Goal: Communication & Community: Share content

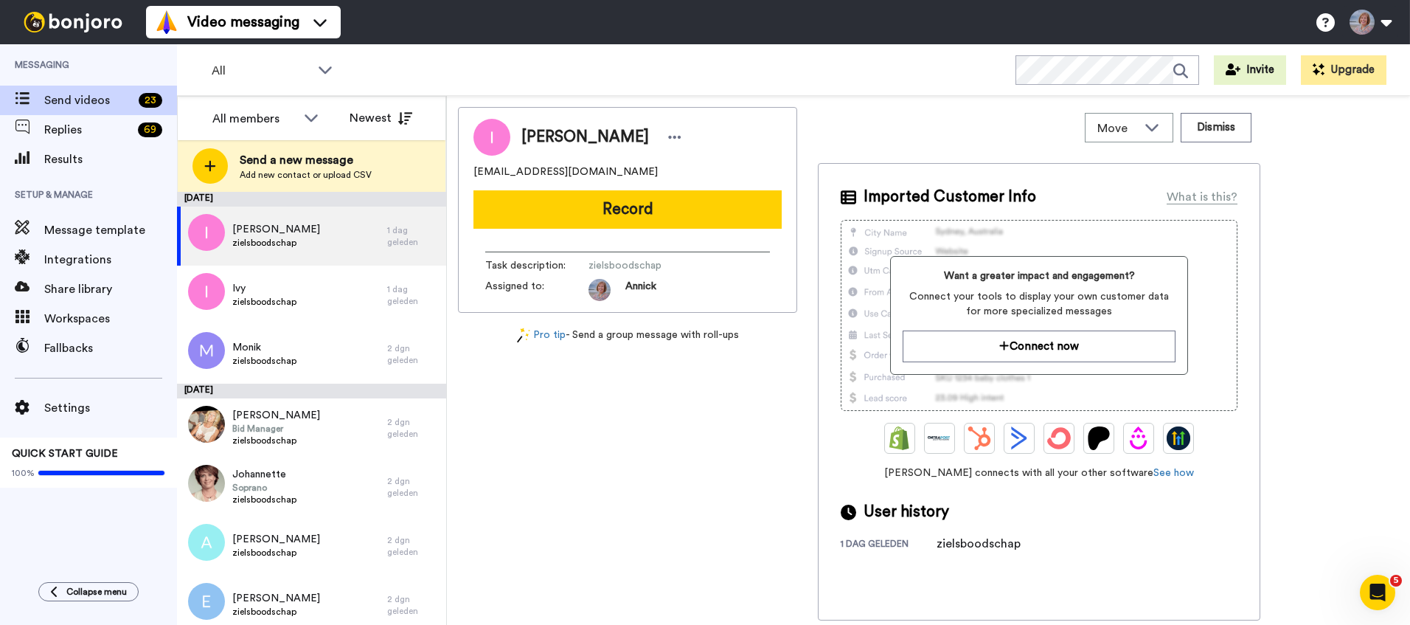
click at [845, 10] on div "Video messaging Switch to Video messaging Testimonials Settings Discover Help &…" at bounding box center [778, 22] width 1264 height 44
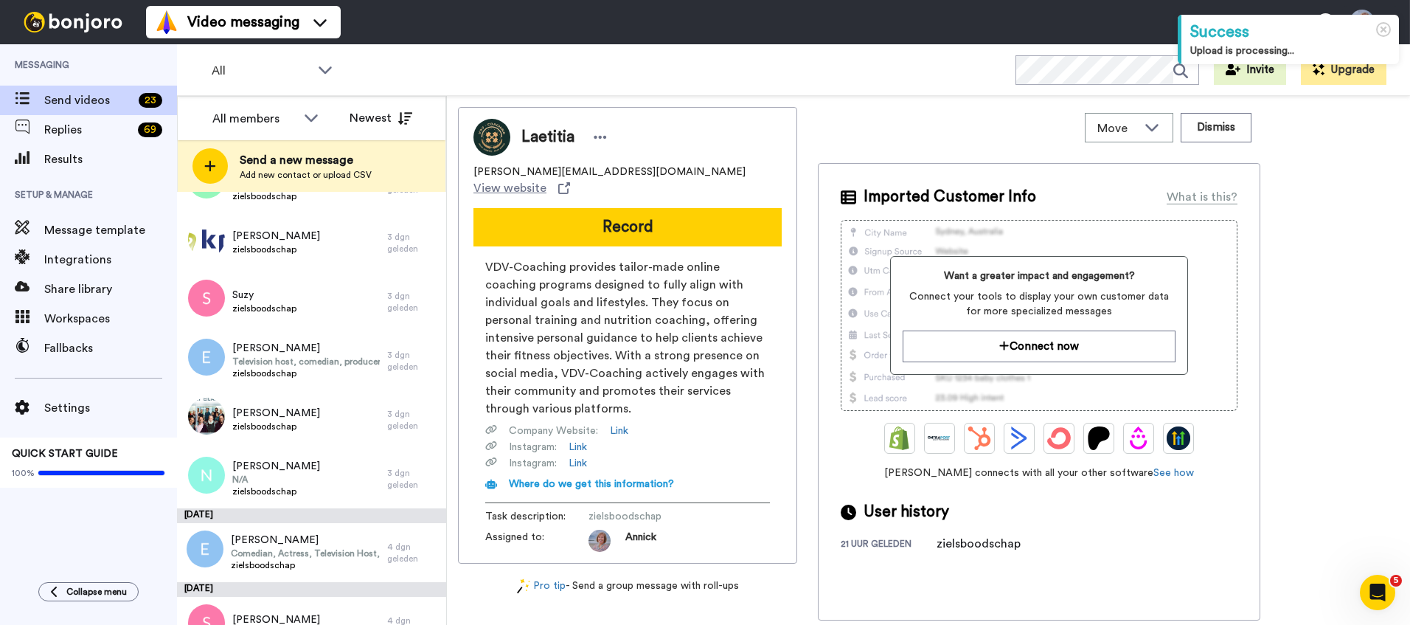
scroll to position [998, 0]
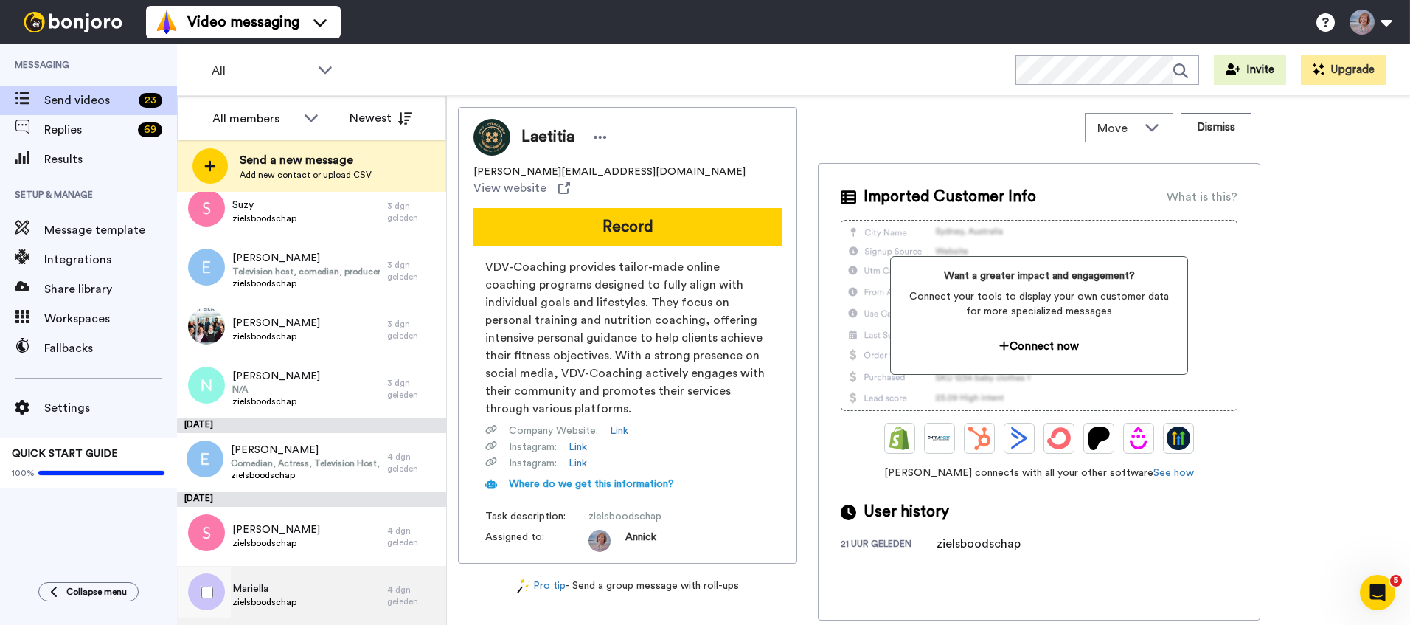
click at [283, 601] on span "zielsboodschap" at bounding box center [264, 602] width 64 height 12
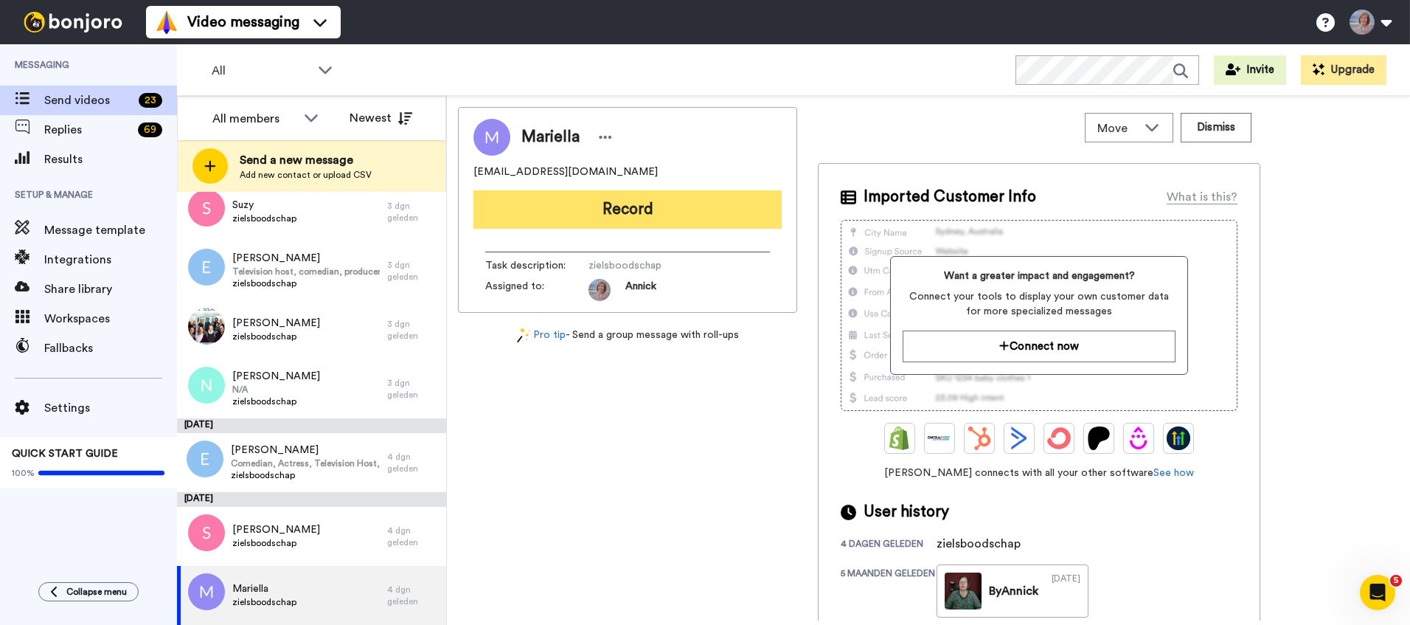
click at [645, 209] on button "Record" at bounding box center [627, 209] width 308 height 38
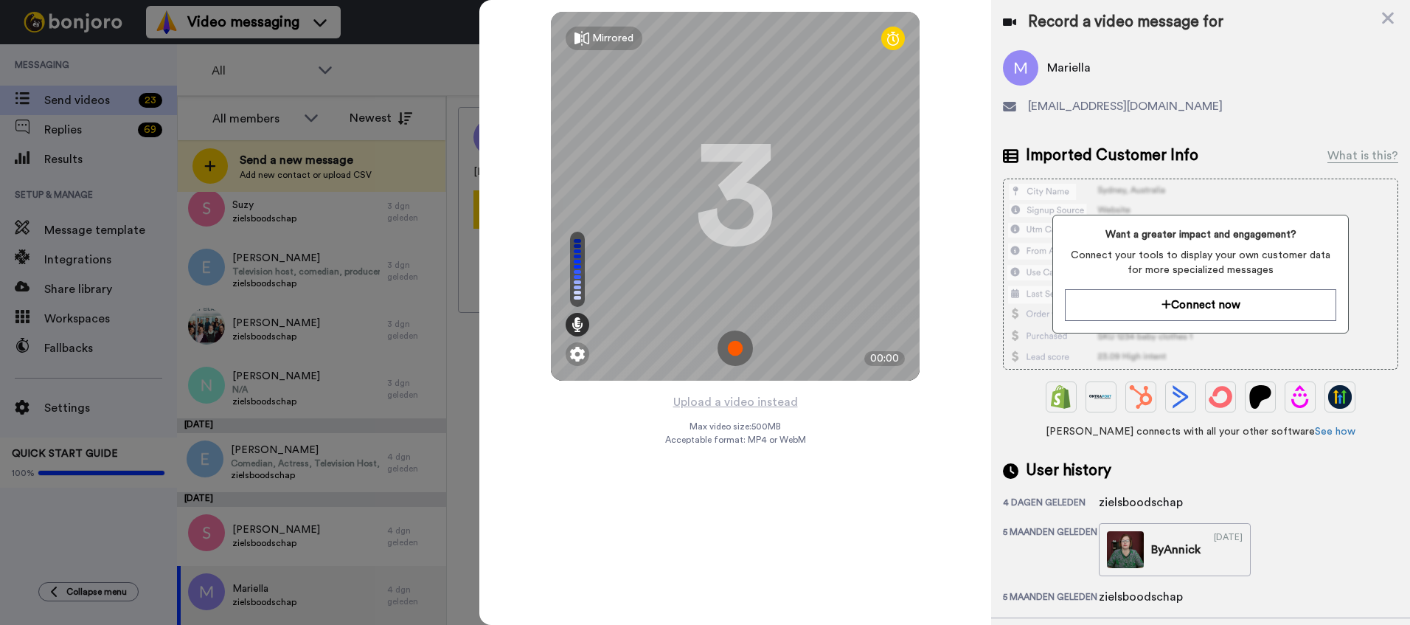
click at [733, 351] on img at bounding box center [735, 347] width 35 height 35
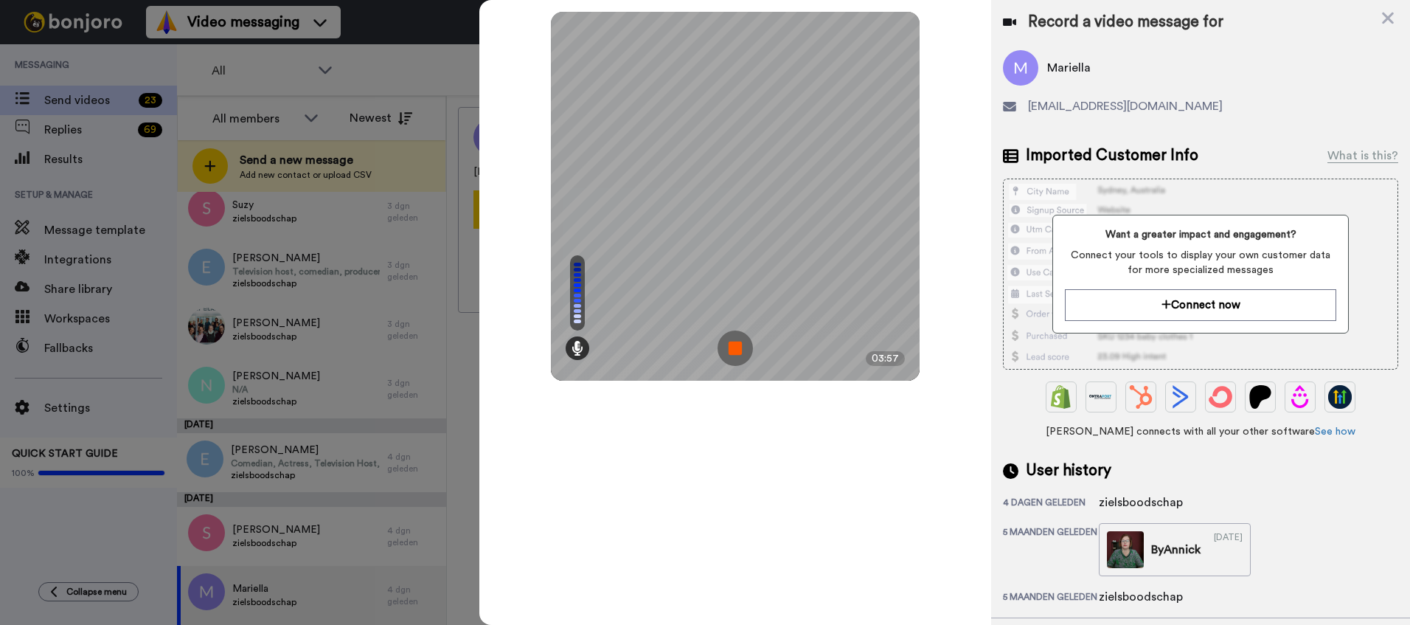
click at [733, 351] on img at bounding box center [735, 347] width 35 height 35
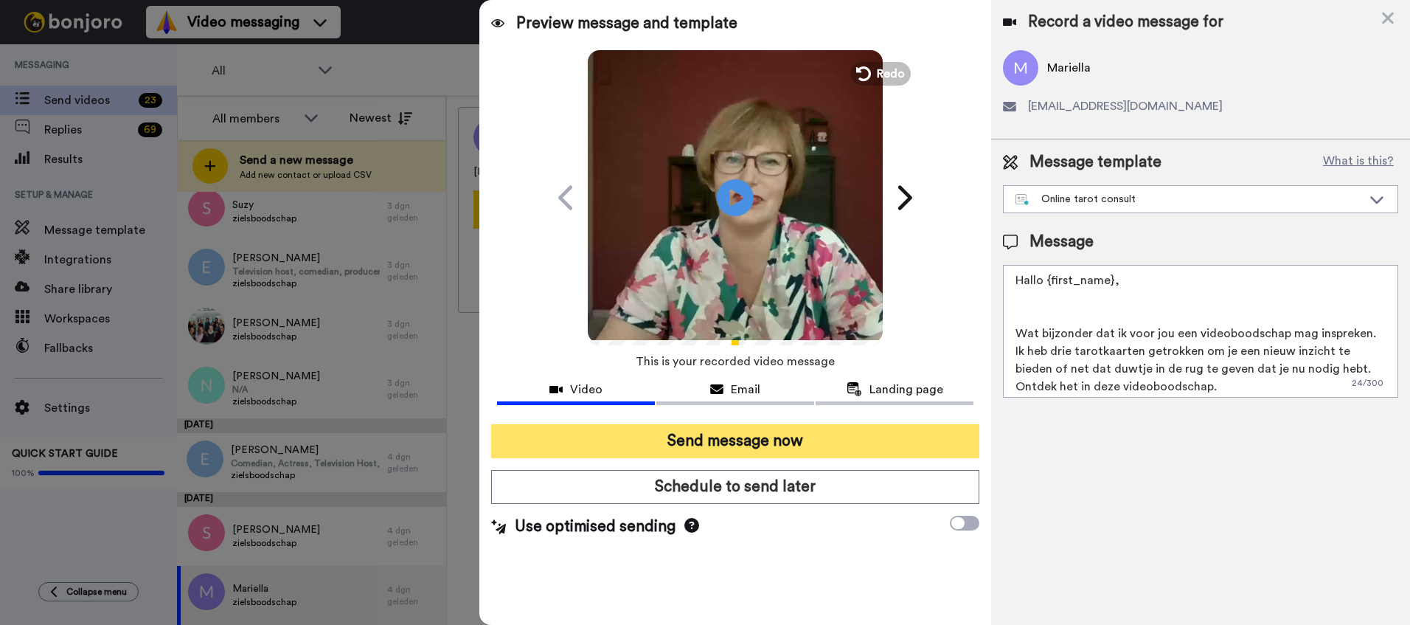
click at [710, 442] on button "Send message now" at bounding box center [735, 441] width 488 height 34
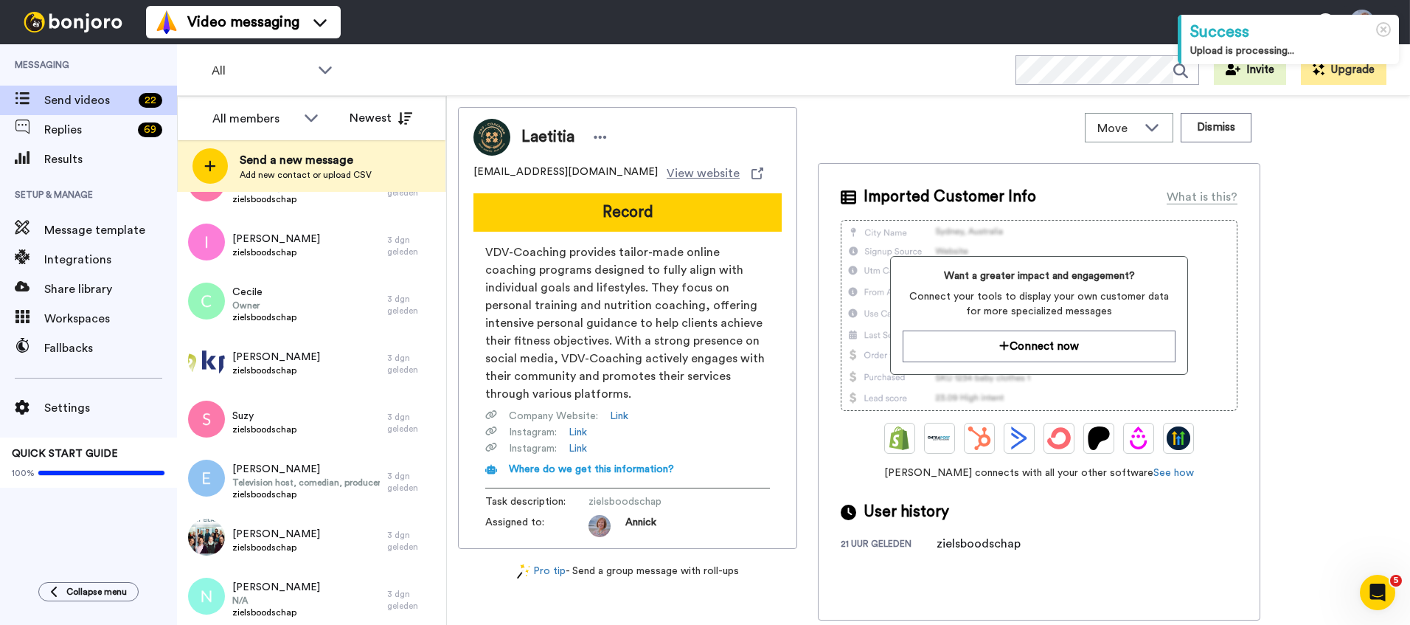
scroll to position [939, 0]
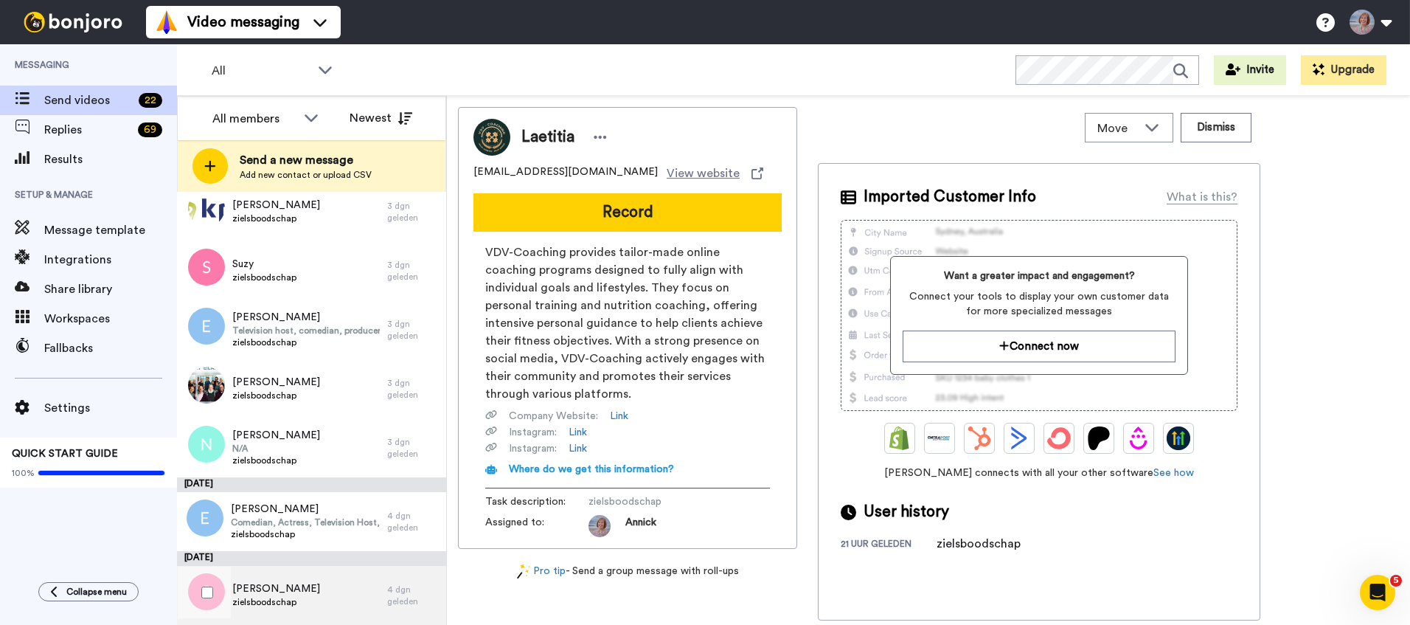
click at [250, 594] on span "[PERSON_NAME]" at bounding box center [276, 588] width 88 height 15
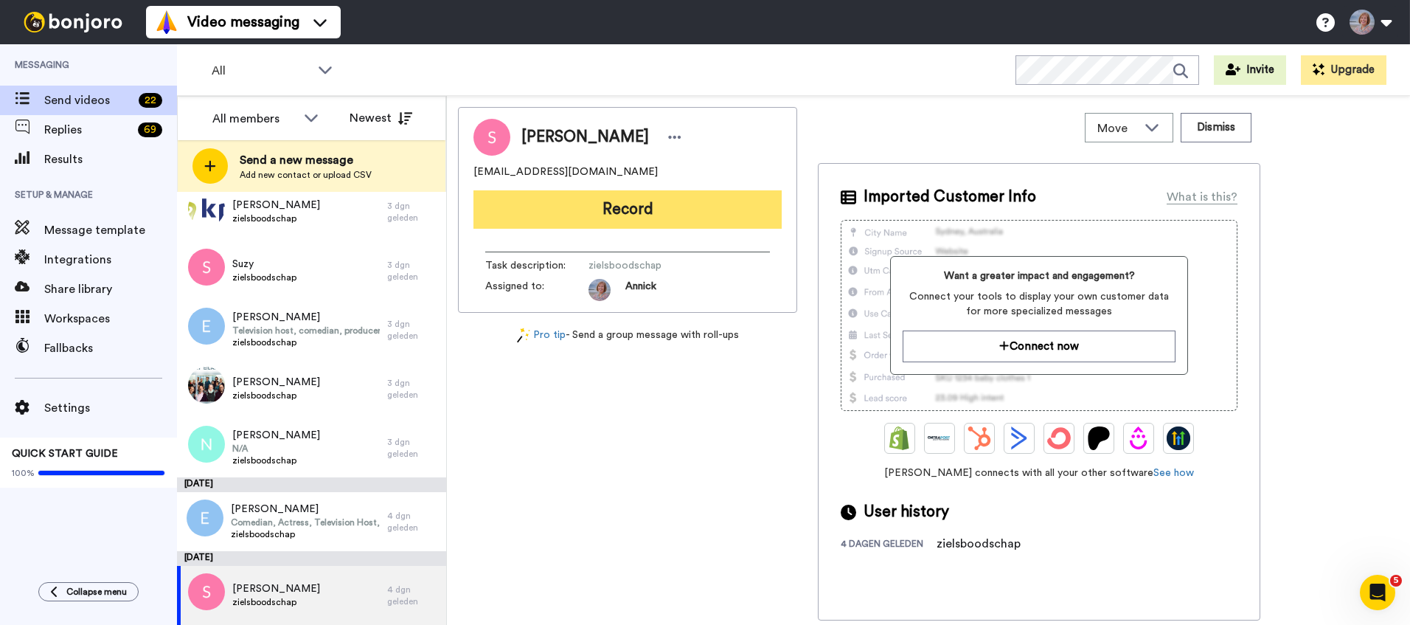
click at [650, 211] on button "Record" at bounding box center [627, 209] width 308 height 38
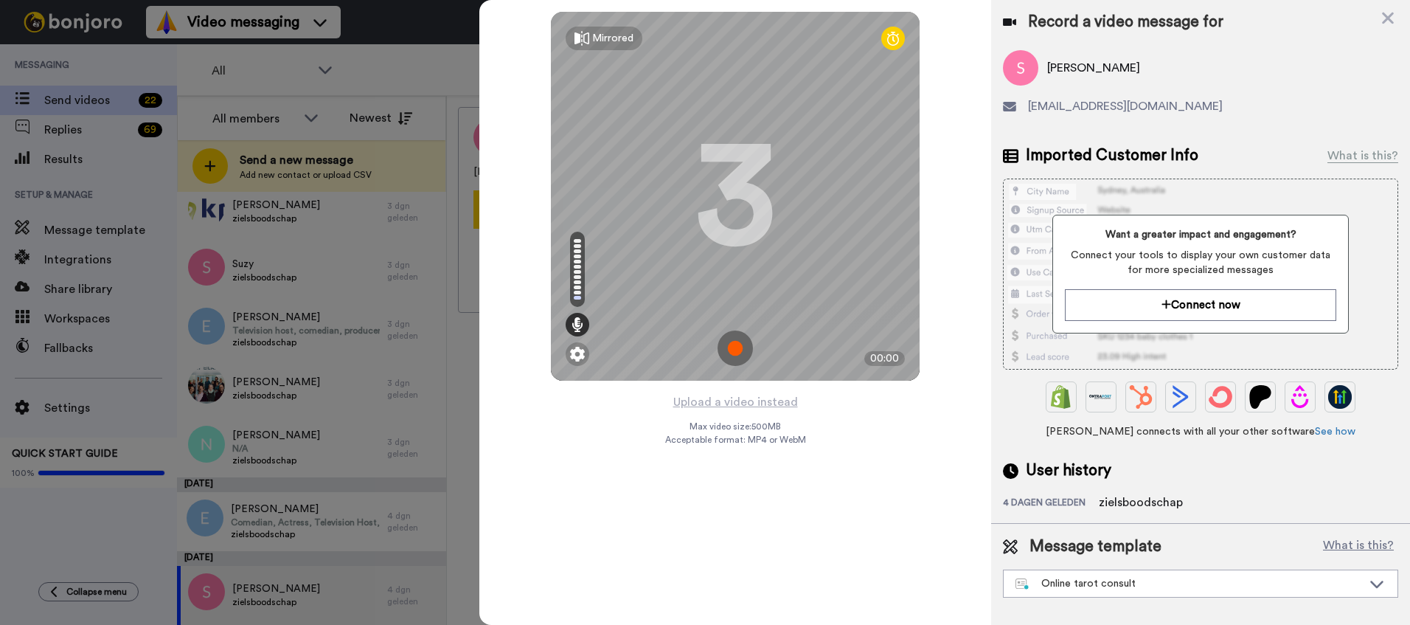
click at [738, 347] on img at bounding box center [735, 347] width 35 height 35
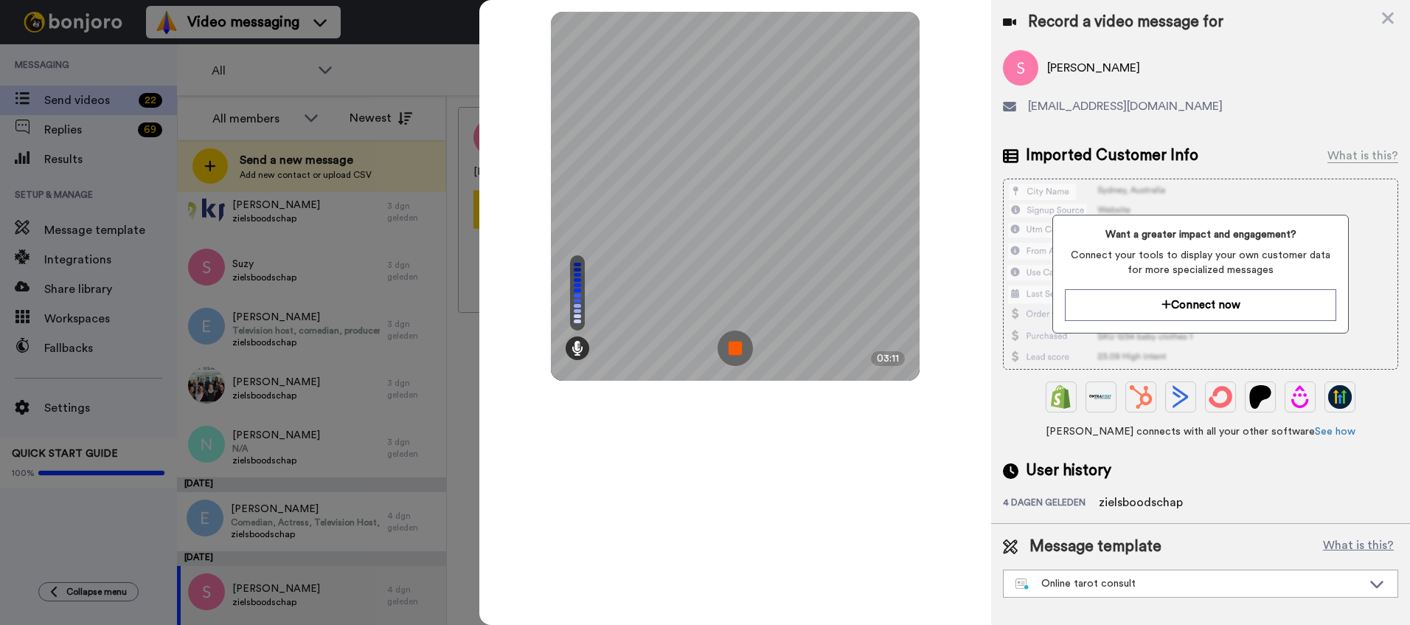
click at [738, 347] on img at bounding box center [735, 347] width 35 height 35
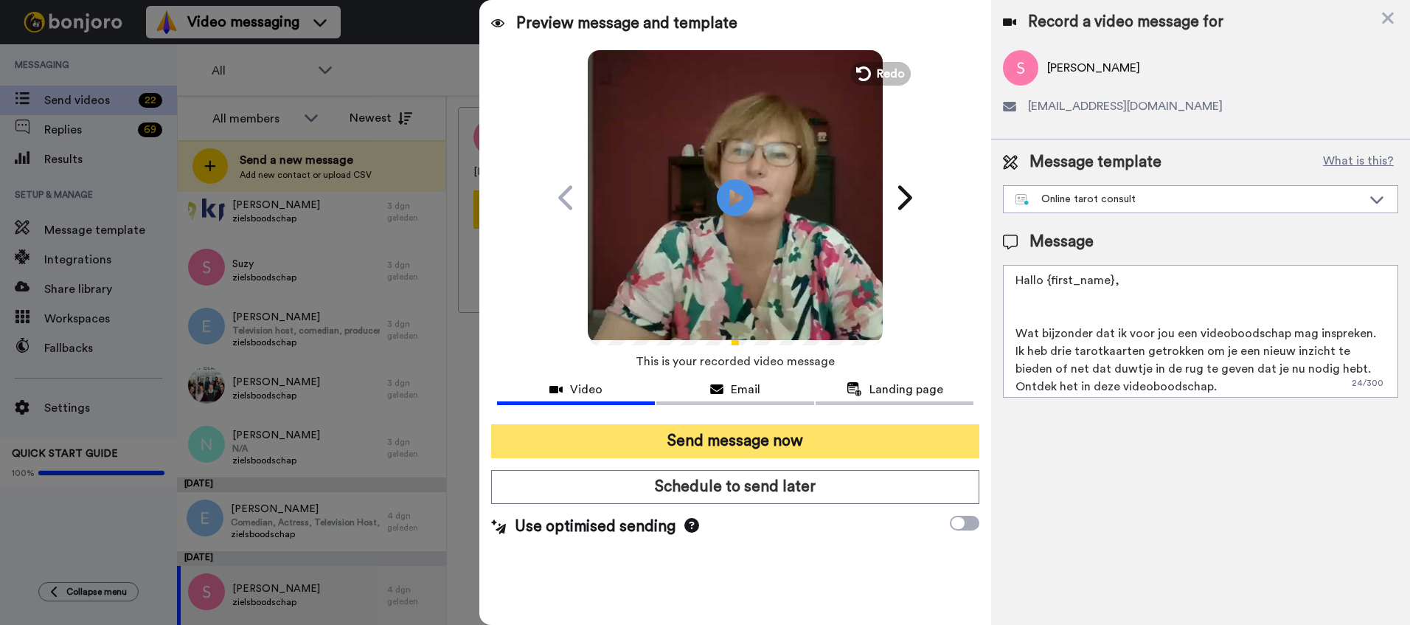
click at [783, 441] on button "Send message now" at bounding box center [735, 441] width 488 height 34
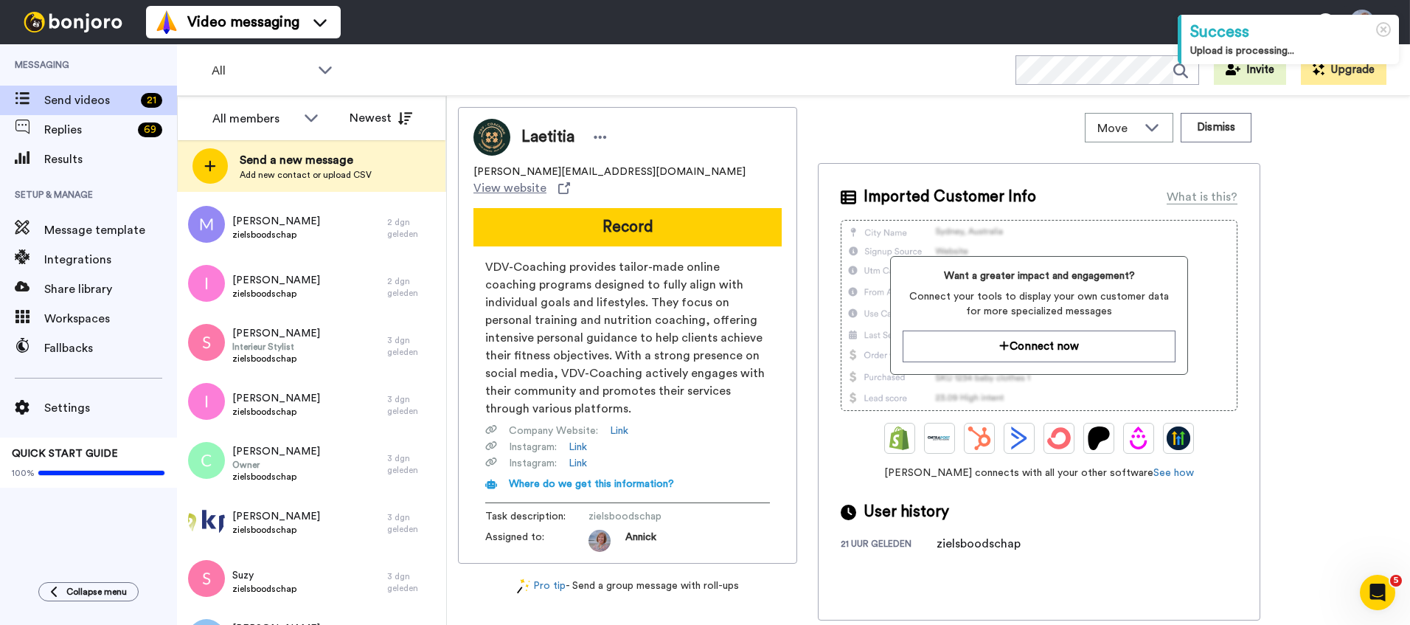
scroll to position [865, 0]
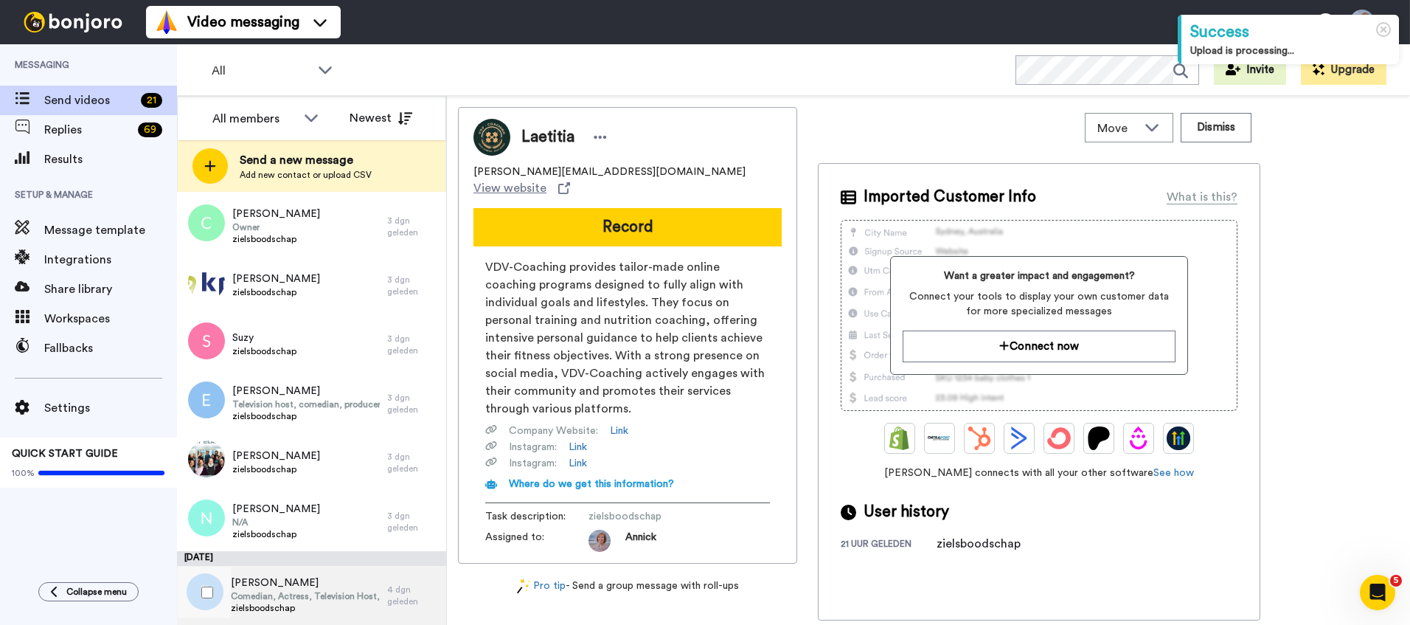
click at [277, 598] on span "Comedian, Actress, Television Host, Writer, Producer" at bounding box center [305, 596] width 149 height 12
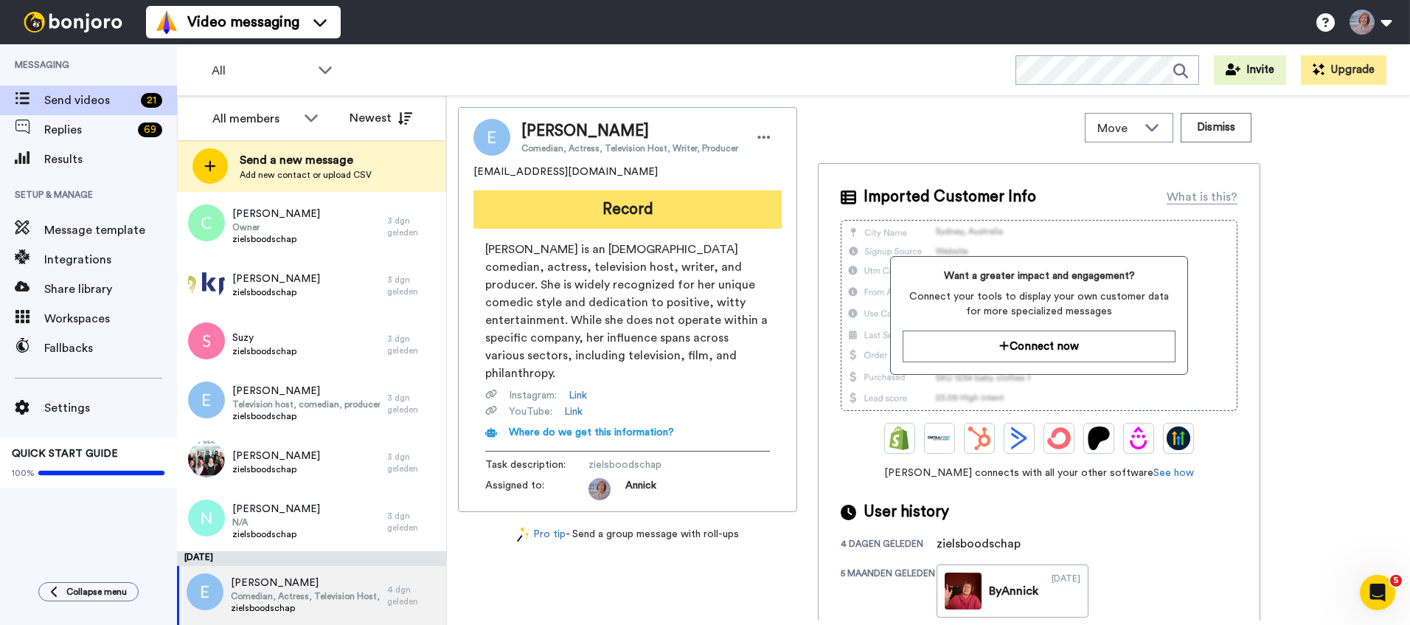
click at [634, 209] on button "Record" at bounding box center [627, 209] width 308 height 38
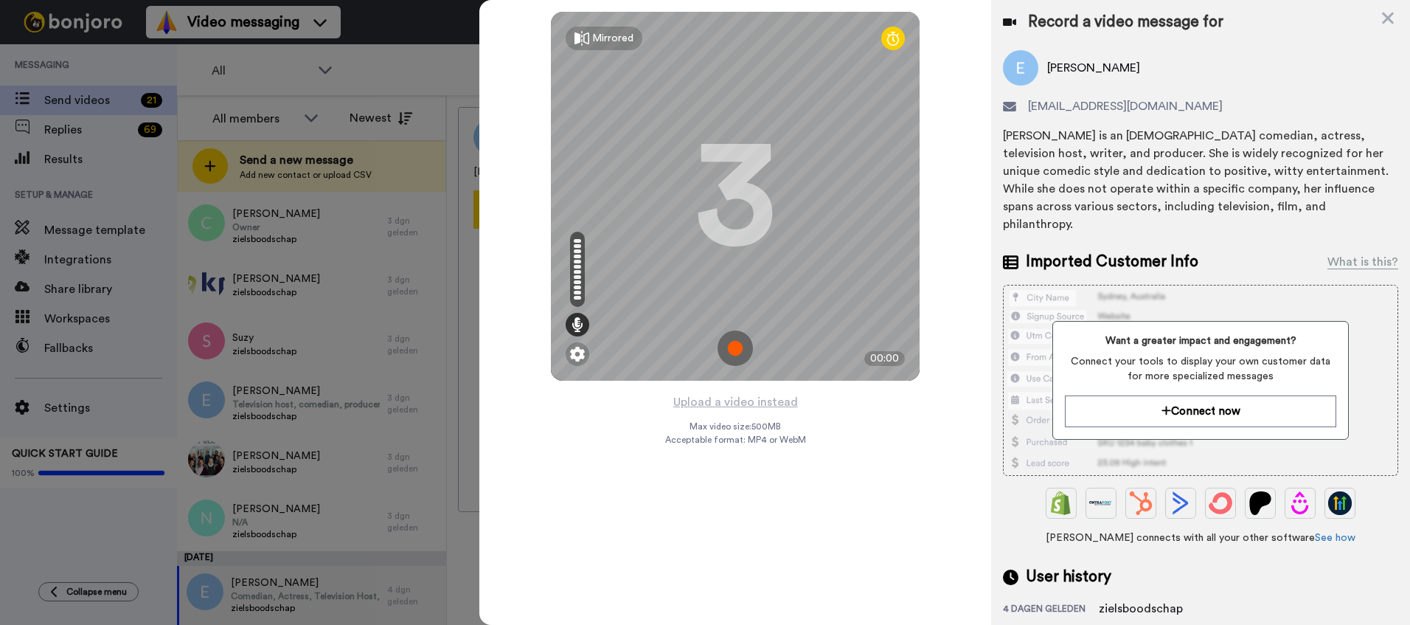
click at [736, 350] on img at bounding box center [735, 347] width 35 height 35
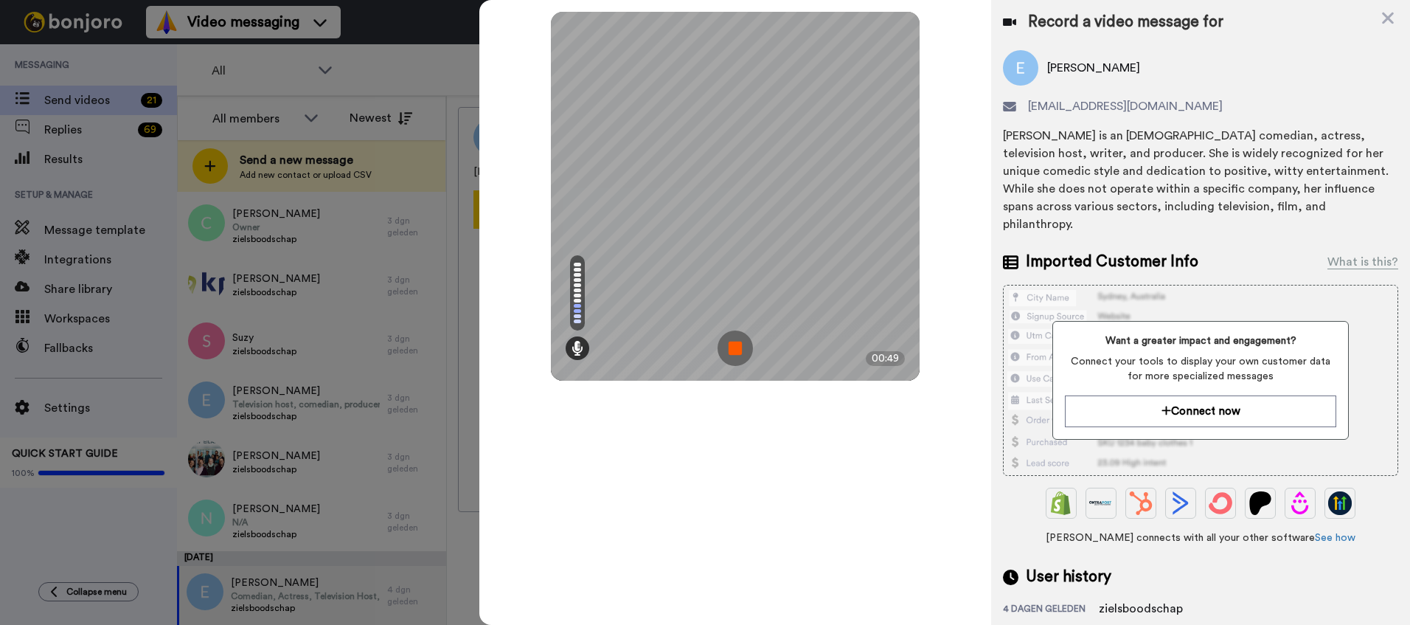
click at [738, 343] on img at bounding box center [735, 347] width 35 height 35
